Goal: Information Seeking & Learning: Get advice/opinions

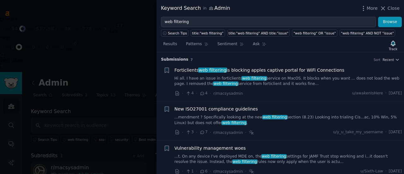
click at [132, 51] on div at bounding box center [202, 87] width 404 height 174
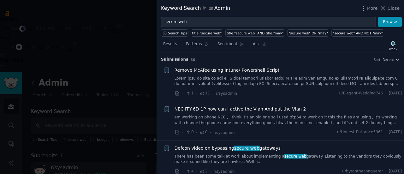
click at [139, 84] on div at bounding box center [202, 87] width 404 height 174
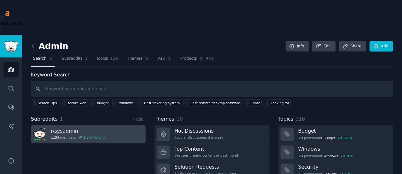
scroll to position [32, 0]
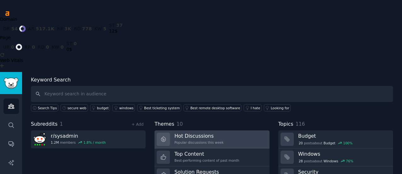
click at [215, 132] on h3 "Hot Discussions" at bounding box center [198, 135] width 49 height 7
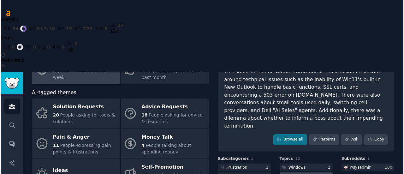
scroll to position [69, 0]
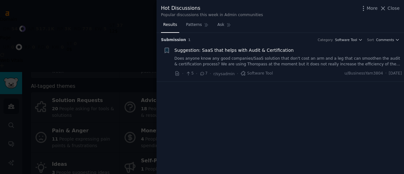
click at [247, 50] on span "Suggestion: SaaS that helps with Audit & Certification" at bounding box center [233, 50] width 119 height 7
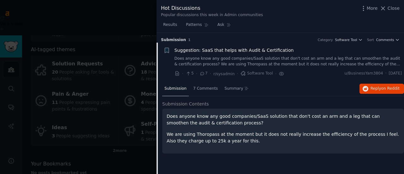
scroll to position [2, 0]
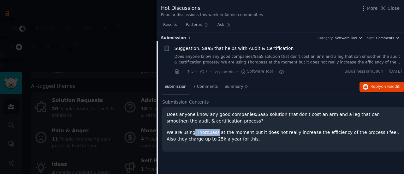
copy p "Thoropass"
drag, startPoint x: 192, startPoint y: 131, endPoint x: 213, endPoint y: 132, distance: 20.2
click at [213, 132] on p "We are using Thoropass at the moment but it does not really increase the effici…" at bounding box center [283, 135] width 233 height 13
click at [374, 86] on span "Reply on Reddit" at bounding box center [384, 87] width 29 height 6
click at [204, 103] on h2 "Submission Contents" at bounding box center [283, 102] width 242 height 7
